Goal: Use online tool/utility: Utilize a website feature to perform a specific function

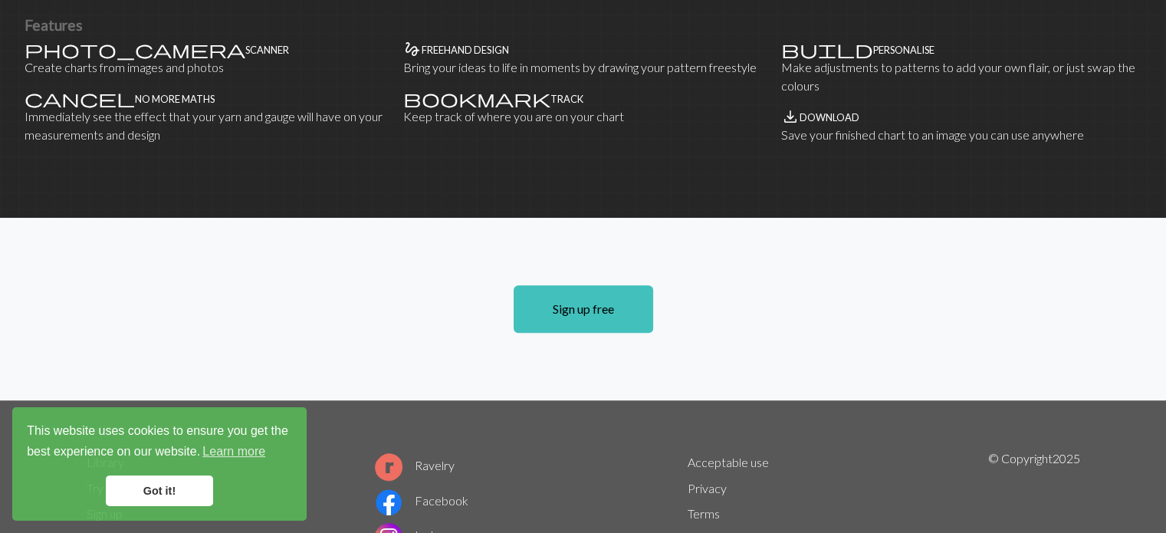
scroll to position [1095, 0]
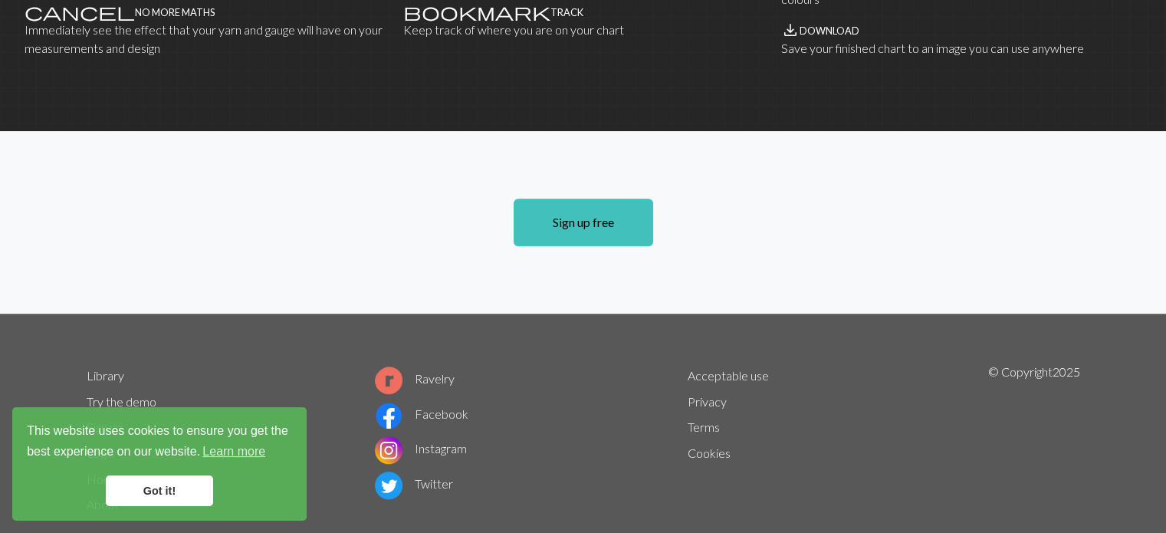
click at [150, 495] on link "Got it!" at bounding box center [159, 490] width 107 height 31
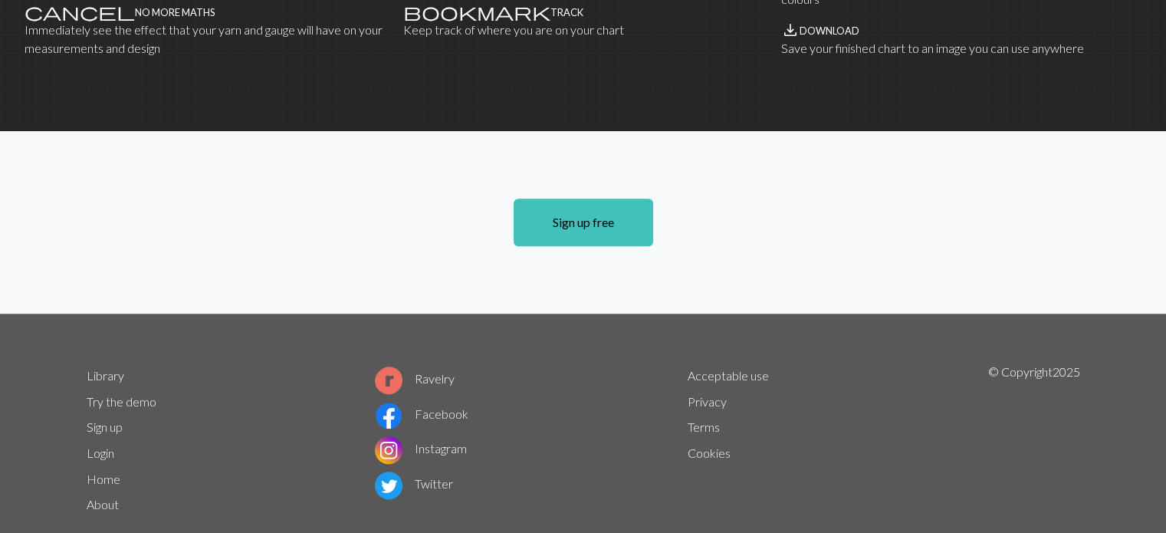
click at [110, 497] on link "About" at bounding box center [103, 504] width 32 height 15
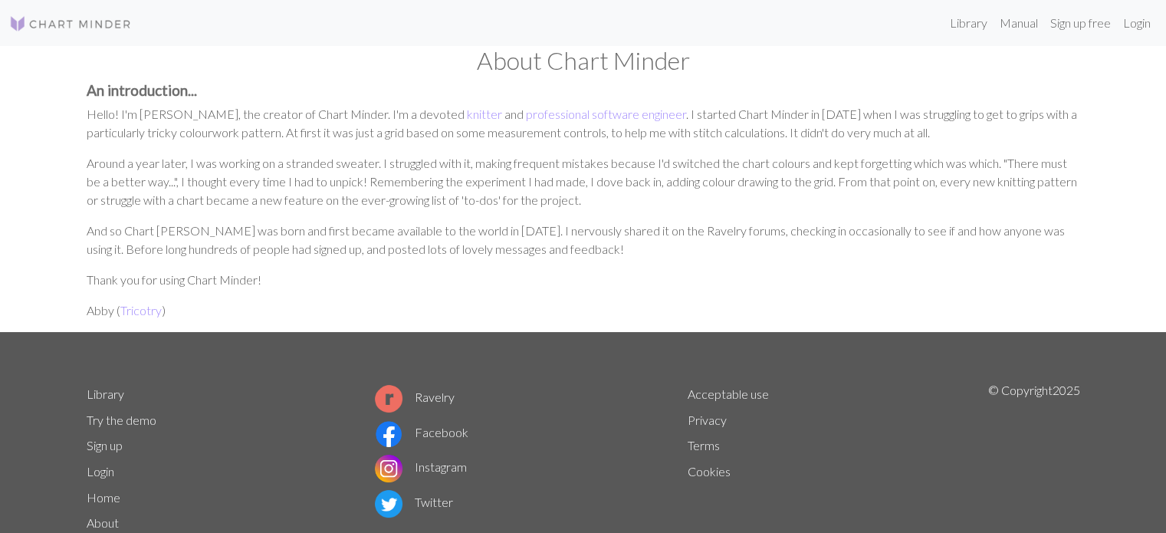
scroll to position [52, 0]
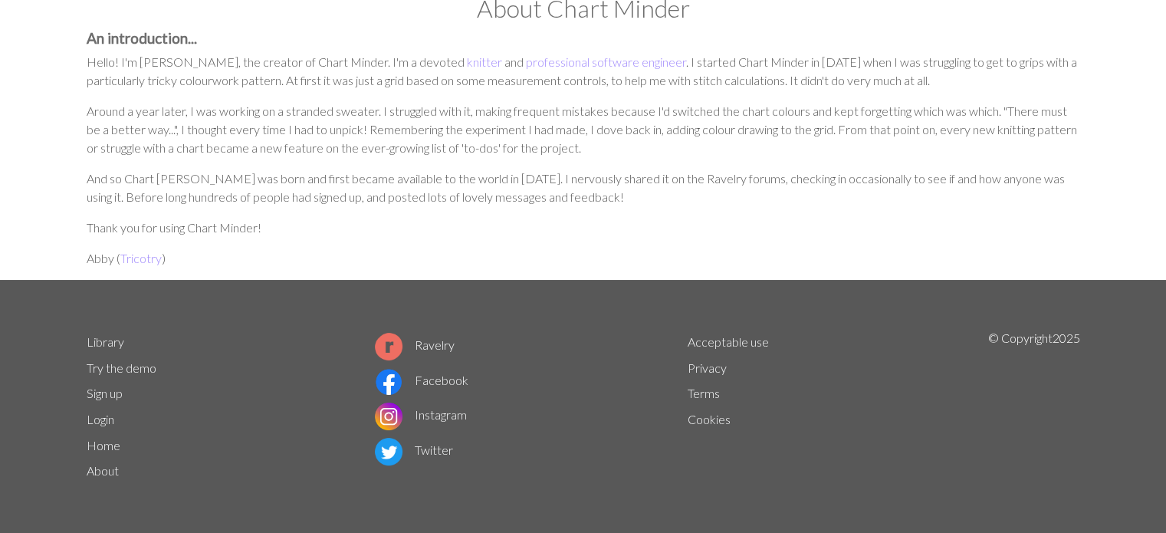
click at [110, 450] on link "Home" at bounding box center [104, 445] width 34 height 15
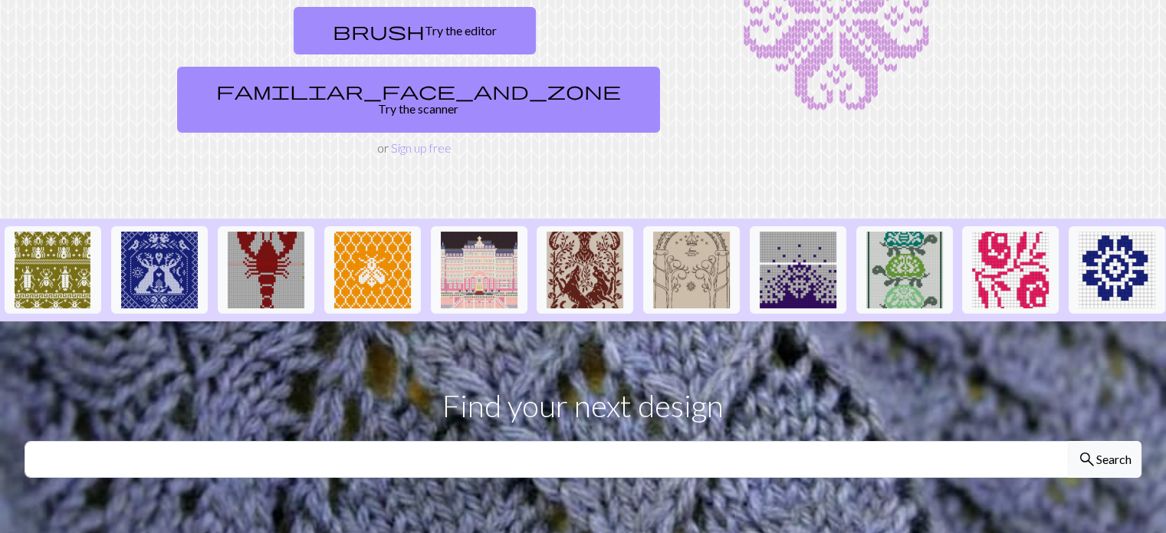
scroll to position [75, 0]
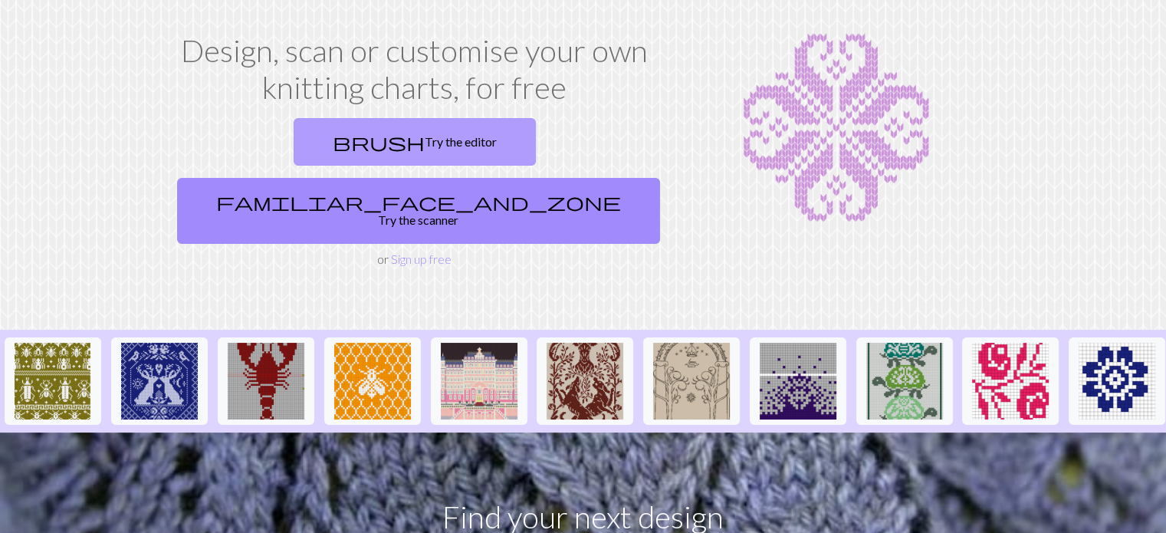
click at [294, 130] on link "brush Try the editor" at bounding box center [415, 142] width 242 height 48
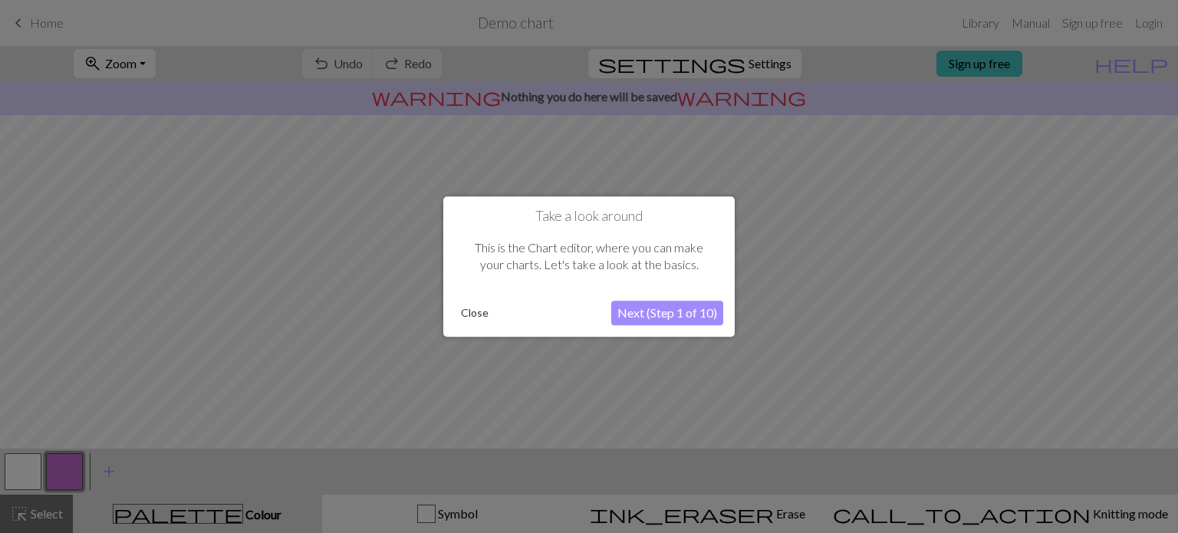
click at [653, 316] on button "Next (Step 1 of 10)" at bounding box center [667, 313] width 112 height 25
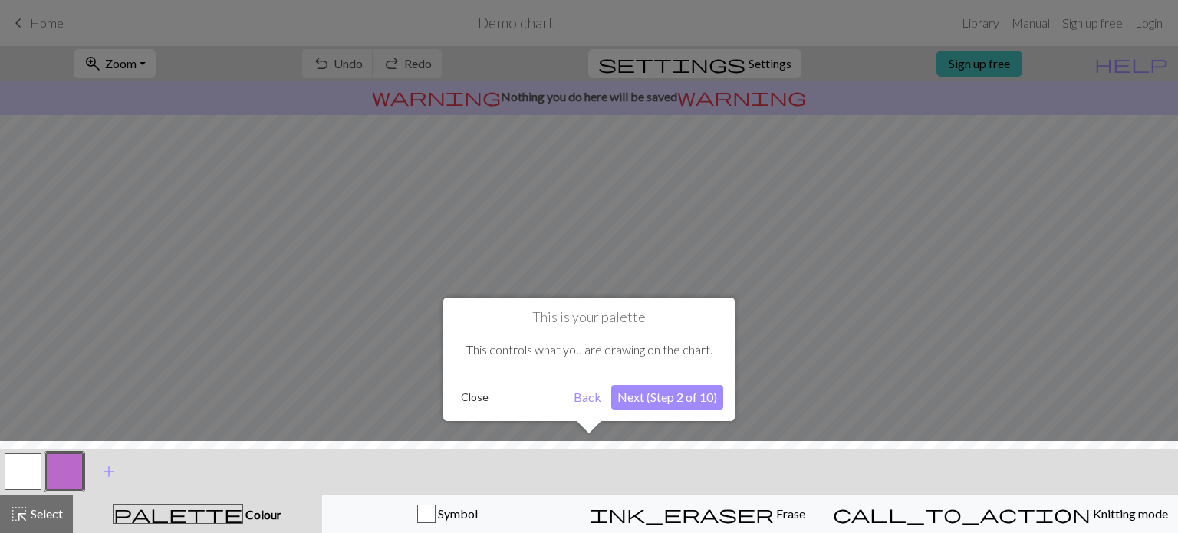
drag, startPoint x: 1169, startPoint y: 267, endPoint x: 1171, endPoint y: 299, distance: 32.2
click at [1166, 299] on div at bounding box center [589, 266] width 1178 height 533
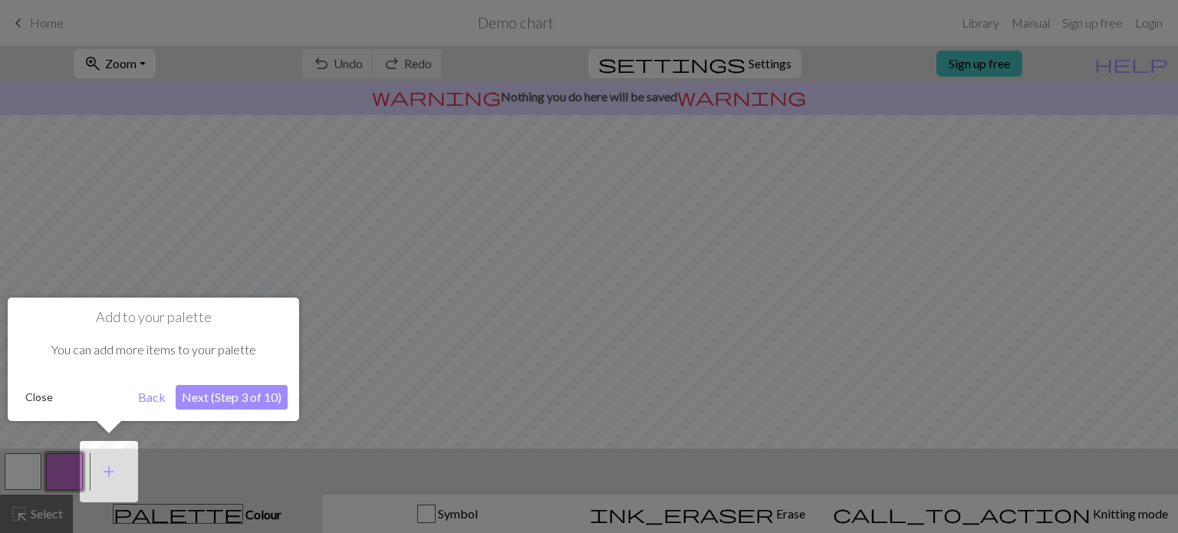
click at [251, 403] on button "Next (Step 3 of 10)" at bounding box center [232, 397] width 112 height 25
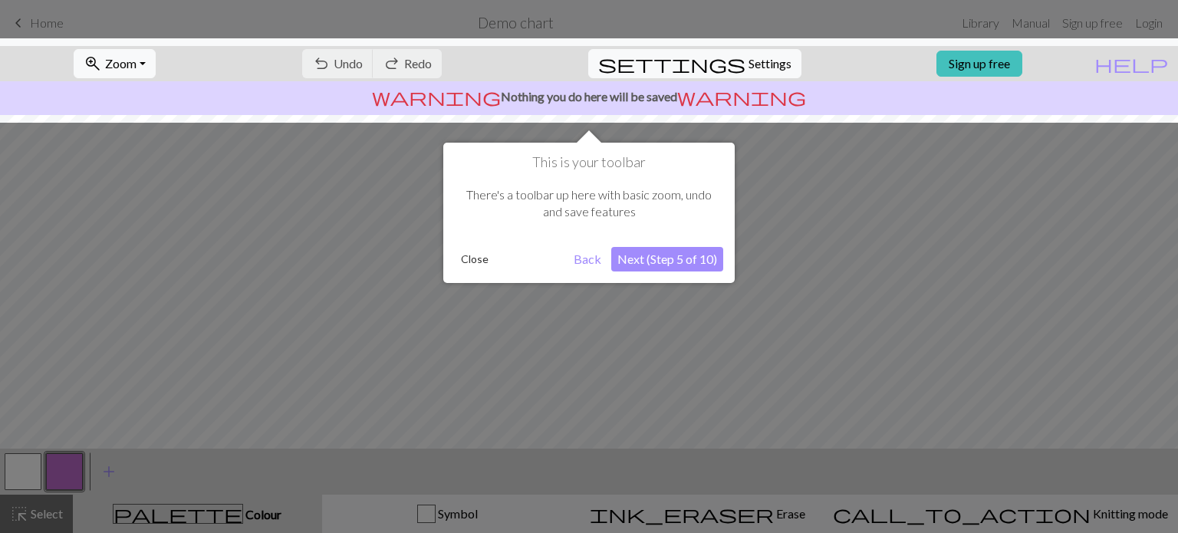
click at [648, 258] on button "Next (Step 5 of 10)" at bounding box center [667, 259] width 112 height 25
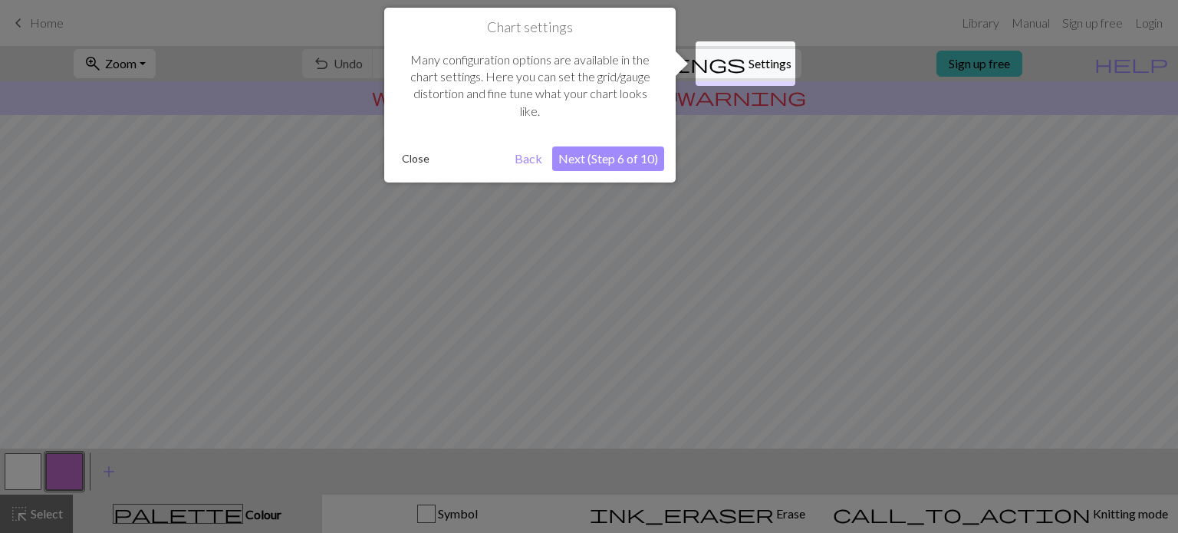
click at [630, 153] on button "Next (Step 6 of 10)" at bounding box center [608, 158] width 112 height 25
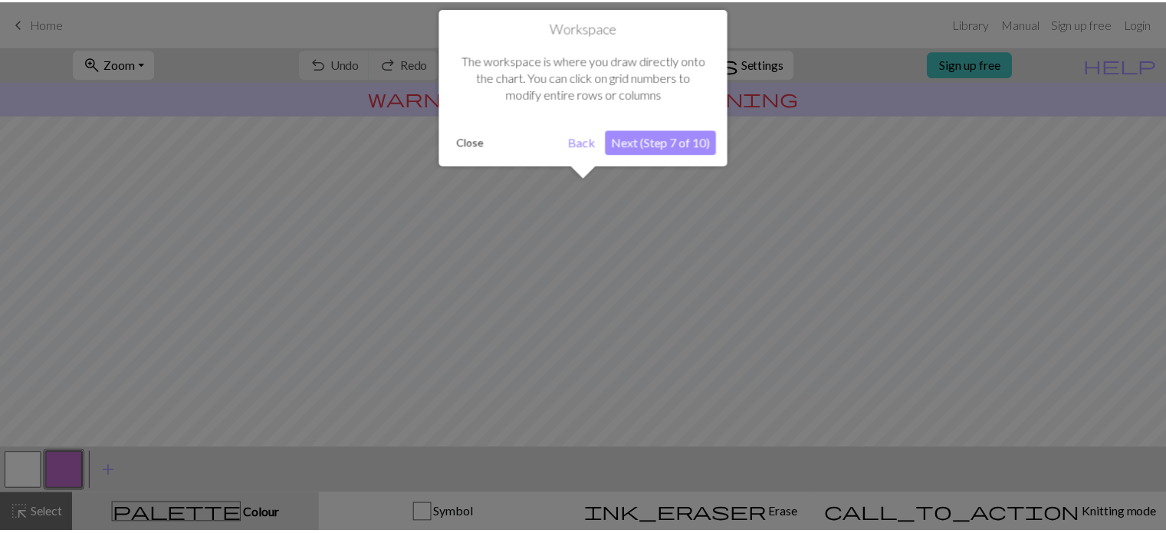
scroll to position [91, 0]
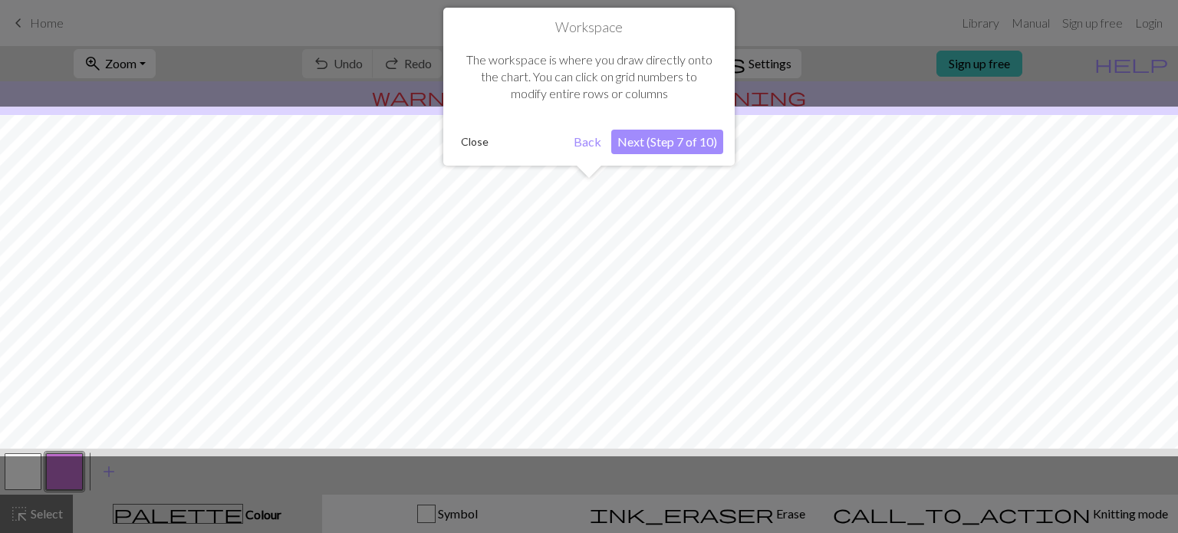
click at [654, 143] on button "Next (Step 7 of 10)" at bounding box center [667, 142] width 112 height 25
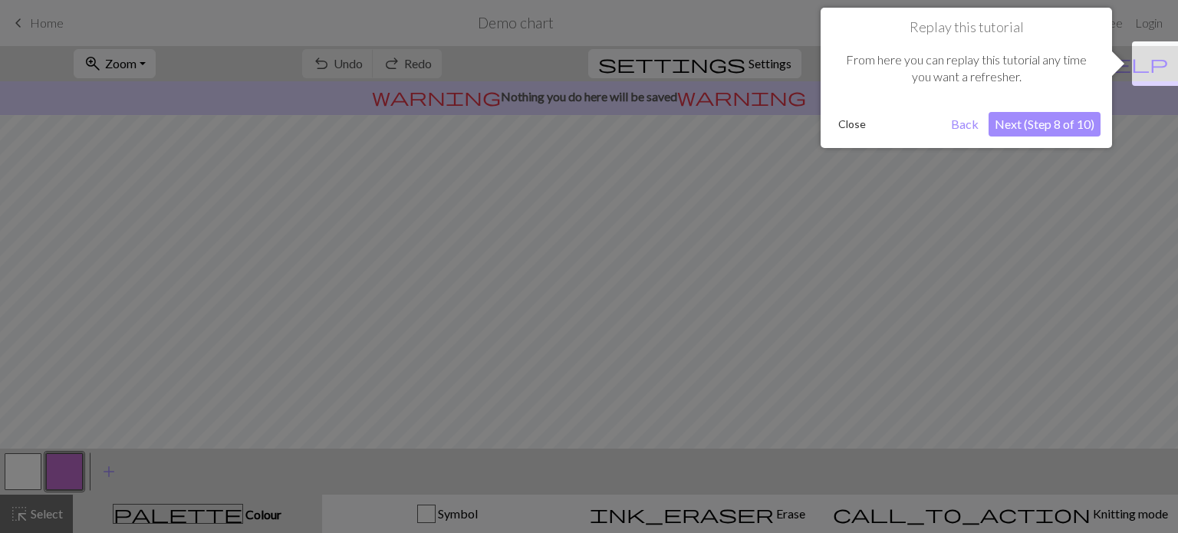
click at [1054, 124] on button "Next (Step 8 of 10)" at bounding box center [1044, 124] width 112 height 25
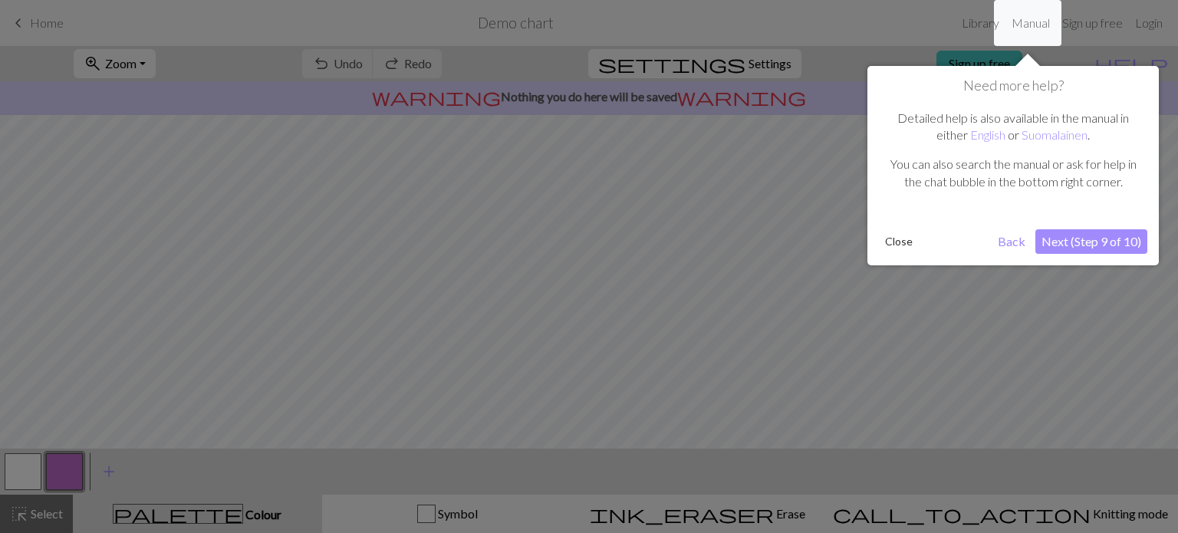
click at [1067, 243] on button "Next (Step 9 of 10)" at bounding box center [1091, 241] width 112 height 25
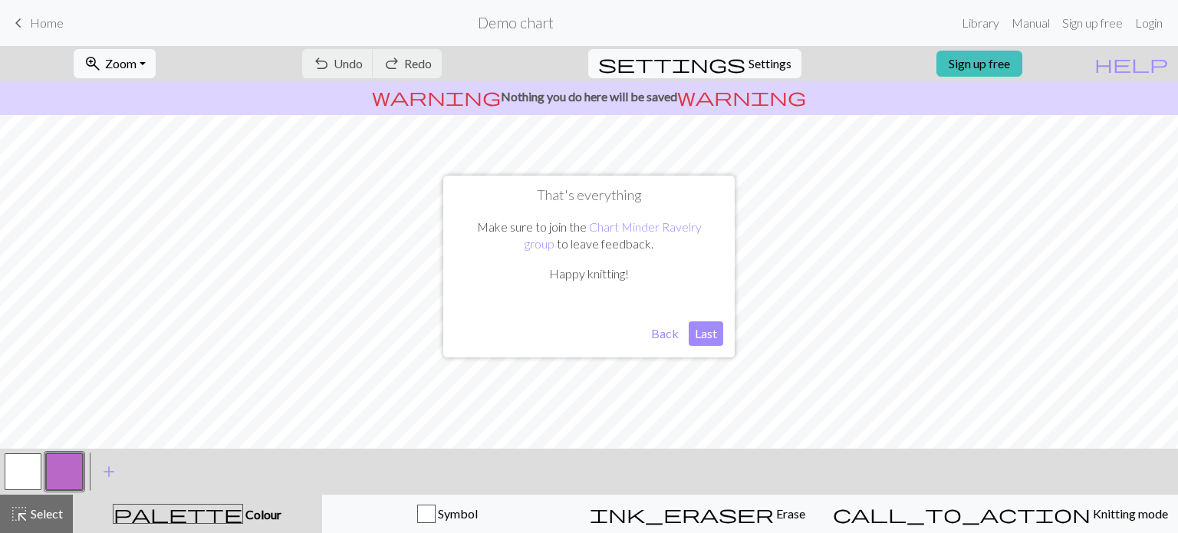
click at [706, 327] on button "Last" at bounding box center [706, 333] width 35 height 25
click at [28, 470] on button "button" at bounding box center [23, 471] width 37 height 37
click at [61, 465] on button "button" at bounding box center [64, 471] width 37 height 37
click at [966, 23] on link "Library" at bounding box center [981, 23] width 50 height 31
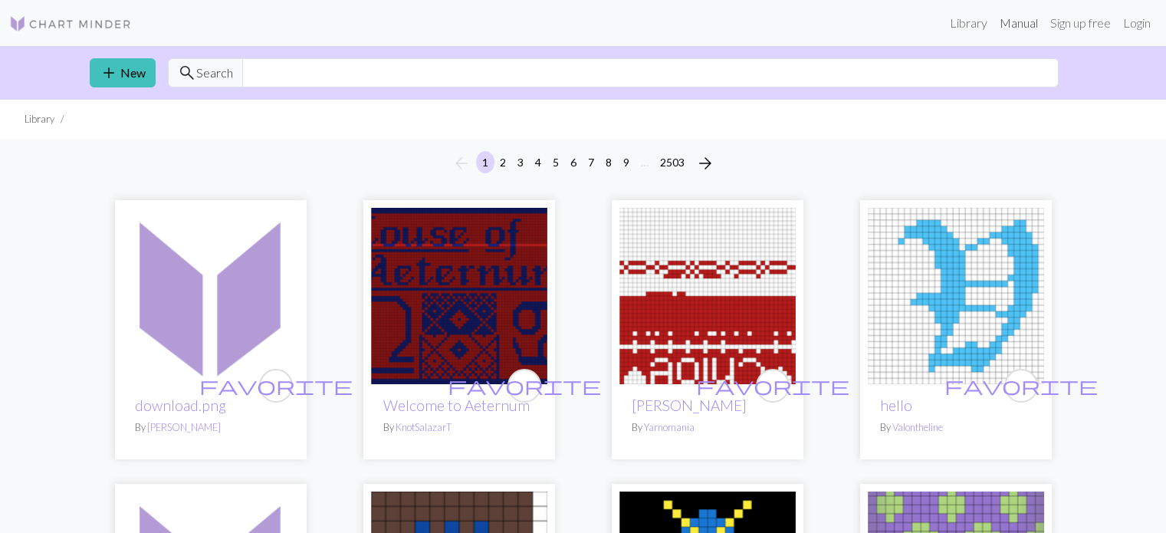
click at [1012, 24] on link "Manual" at bounding box center [1019, 23] width 51 height 31
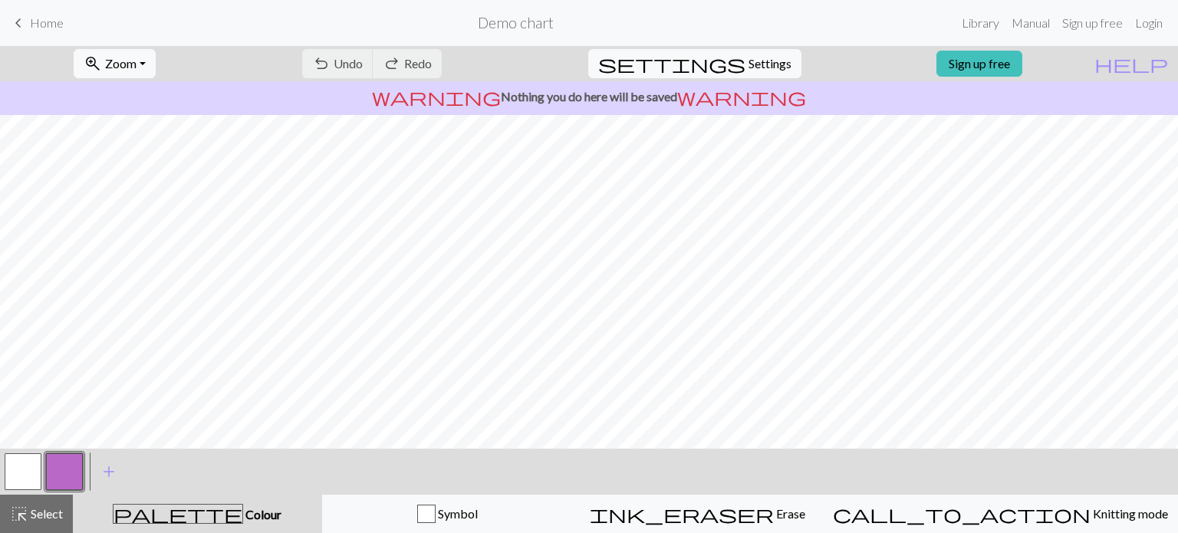
click at [37, 21] on span "Home" at bounding box center [47, 22] width 34 height 15
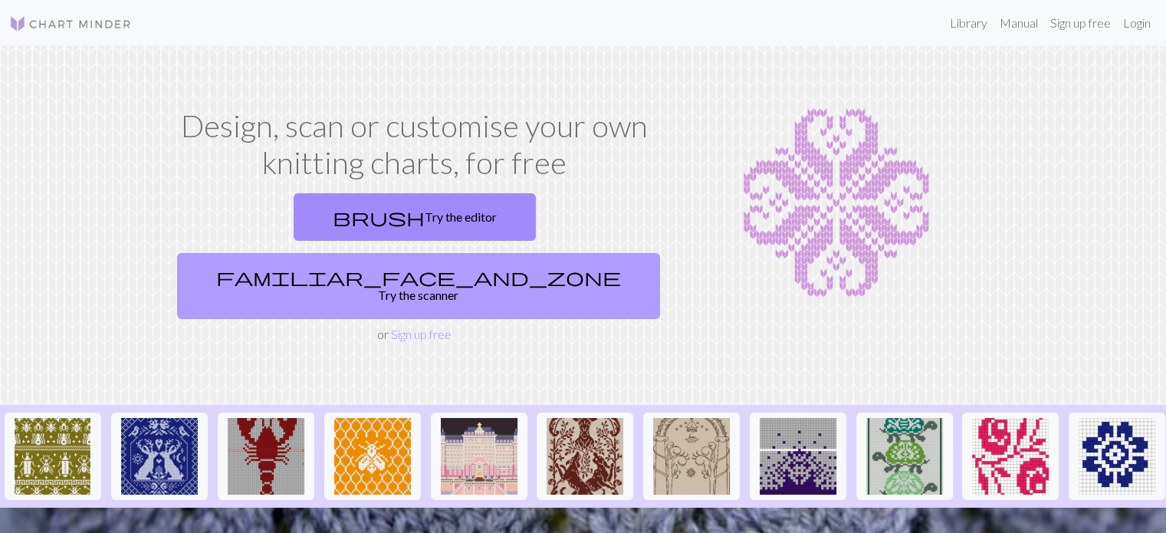
click at [512, 253] on link "familiar_face_and_zone Try the scanner" at bounding box center [418, 286] width 483 height 66
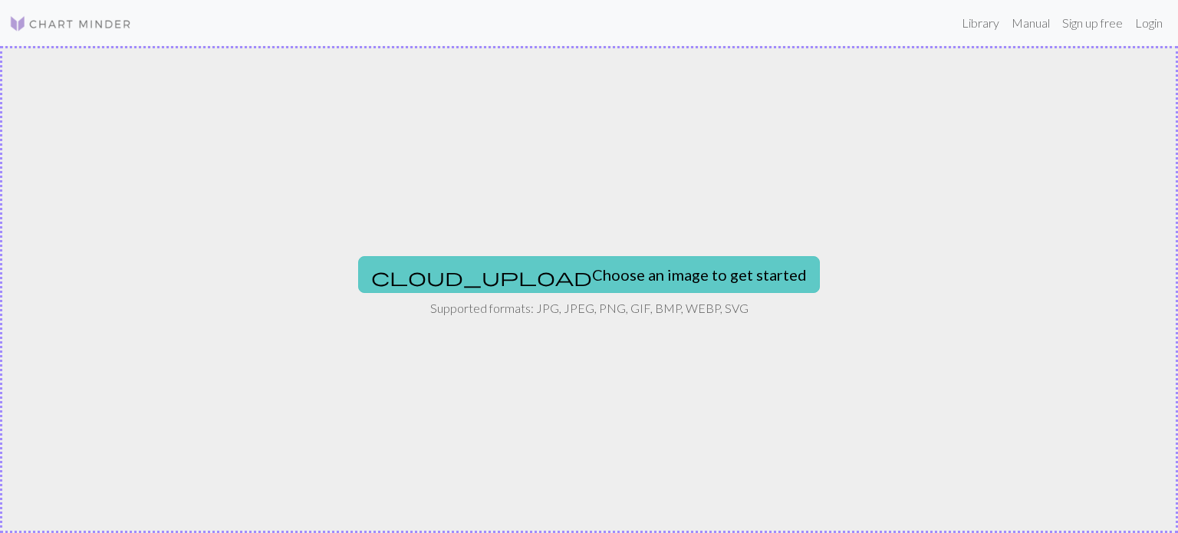
click at [531, 272] on button "cloud_upload Choose an image to get started" at bounding box center [589, 274] width 462 height 37
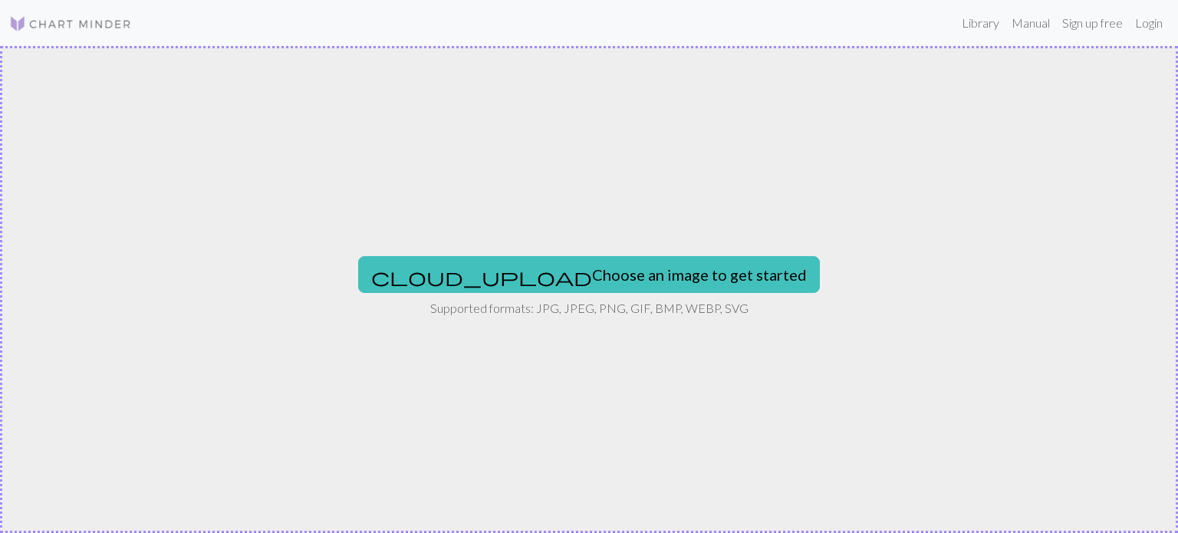
click at [434, 142] on div "cloud_upload Choose an image to get started Supported formats: JPG, JPEG, PNG, …" at bounding box center [589, 289] width 1178 height 487
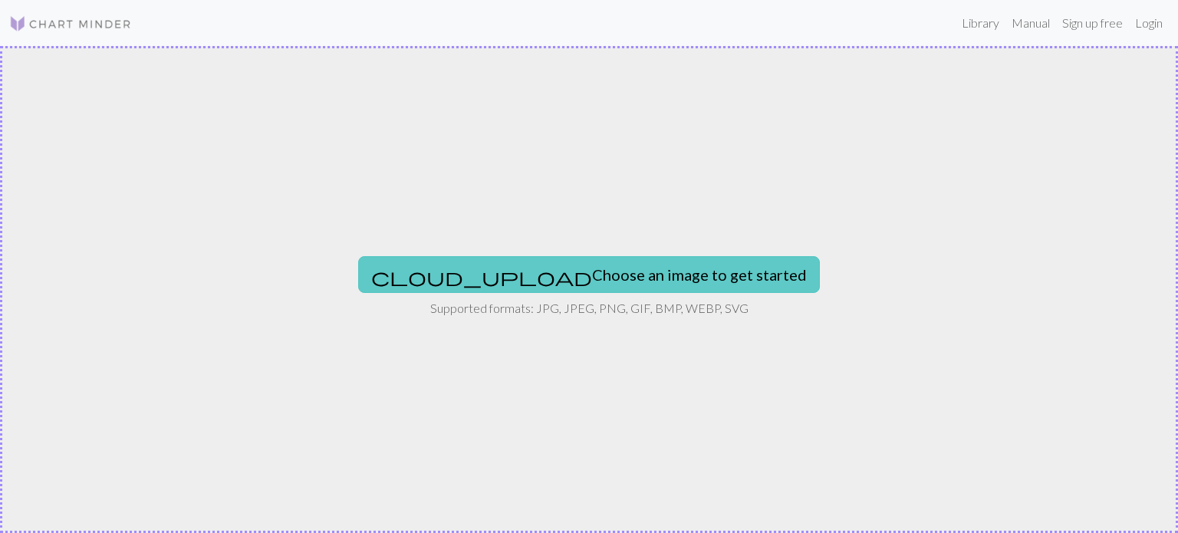
click at [570, 275] on button "cloud_upload Choose an image to get started" at bounding box center [589, 274] width 462 height 37
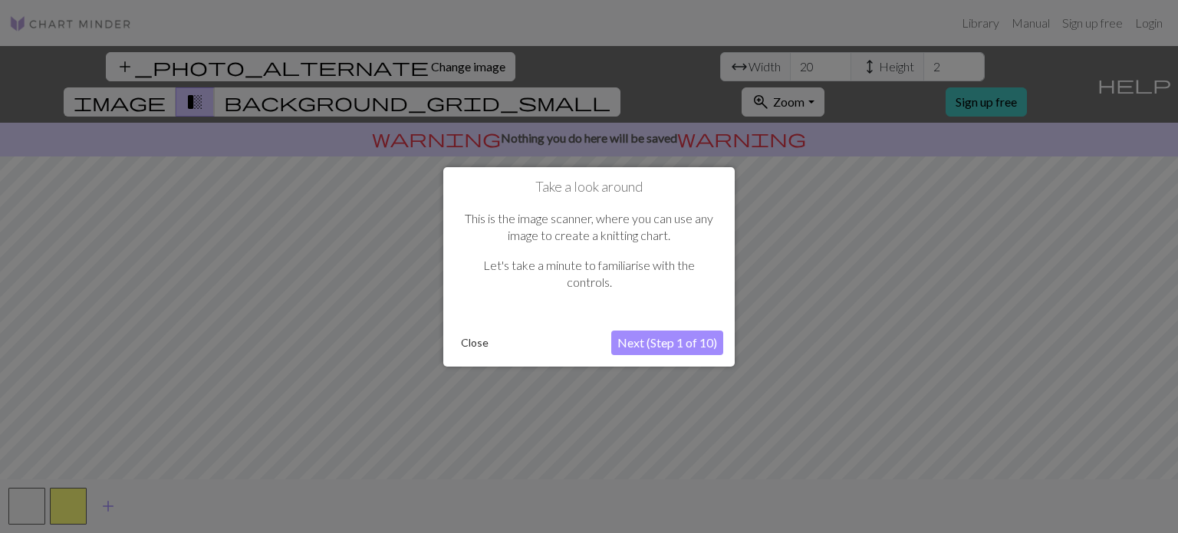
click at [472, 339] on button "Close" at bounding box center [475, 342] width 40 height 23
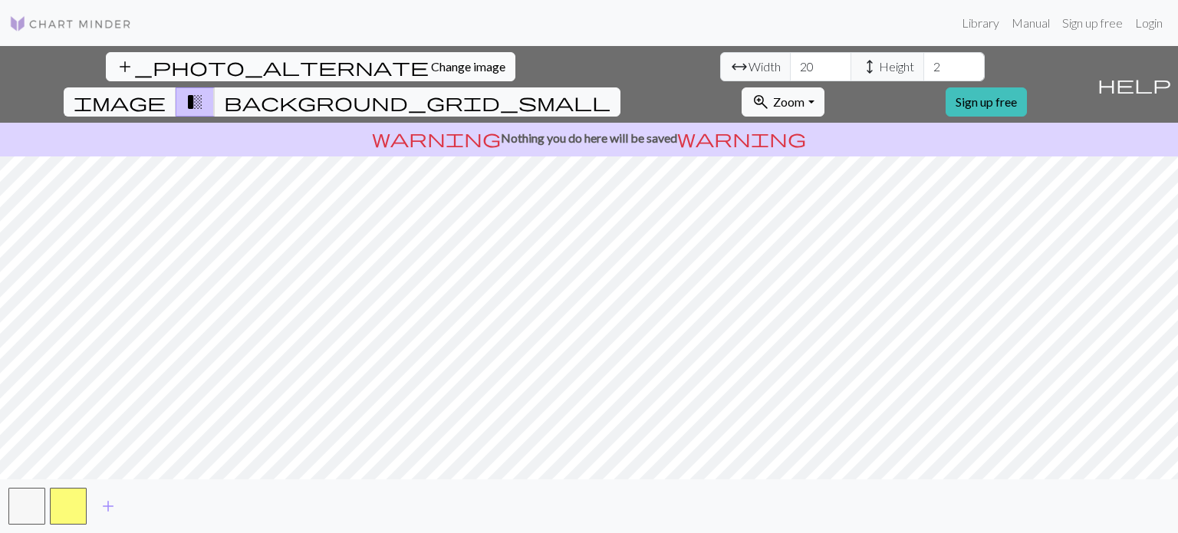
click at [431, 61] on span "Change image" at bounding box center [468, 66] width 74 height 15
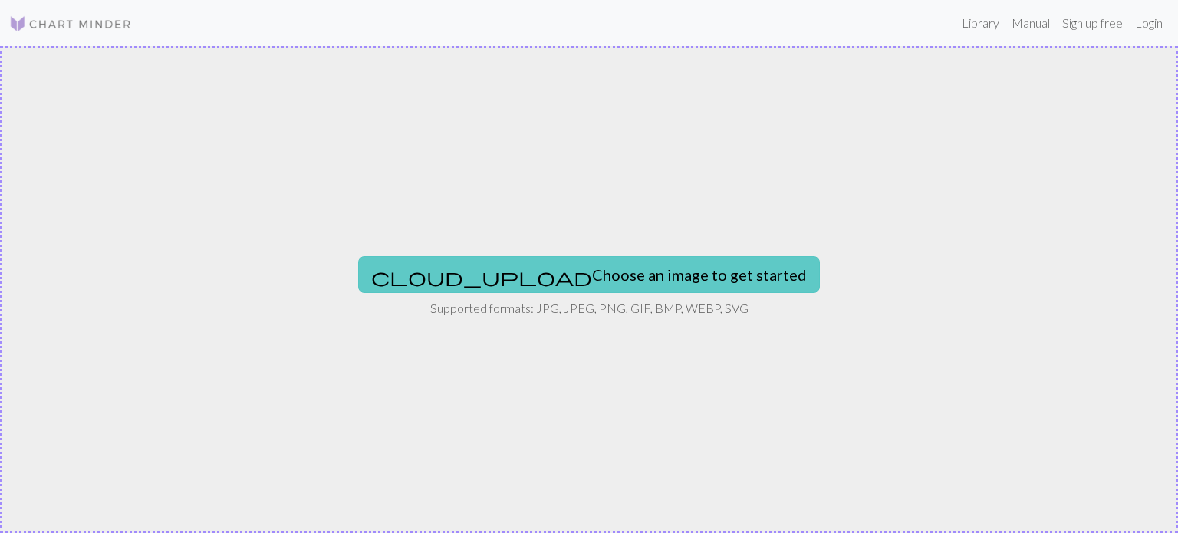
click at [545, 268] on button "cloud_upload Choose an image to get started" at bounding box center [589, 274] width 462 height 37
type input "C:\fakepath\Dia_De_Los_Muertos (1).pdf"
